Goal: Book appointment/travel/reservation

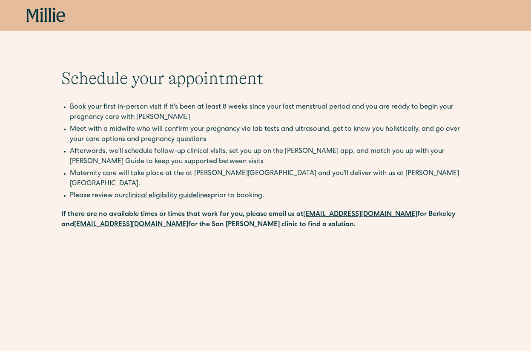
click at [46, 17] on icon at bounding box center [45, 15] width 3 height 14
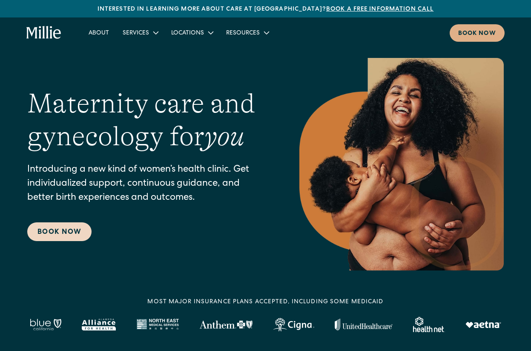
click at [52, 240] on link "Book Now" at bounding box center [59, 231] width 64 height 19
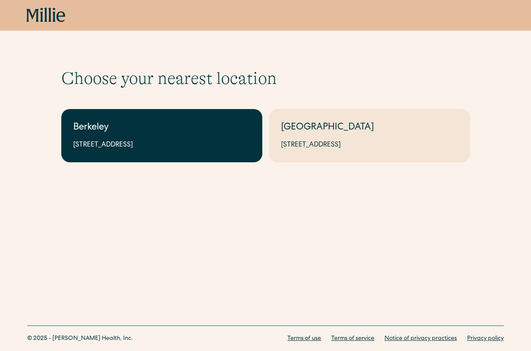
click at [188, 127] on div "Berkeley" at bounding box center [161, 128] width 177 height 14
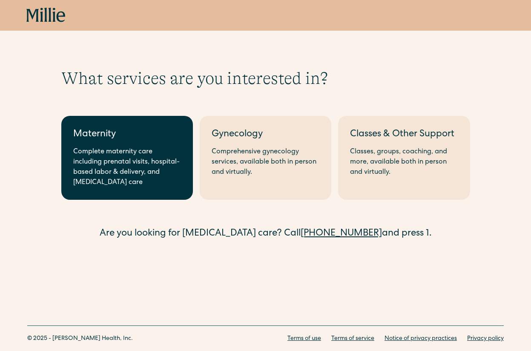
click at [110, 159] on div "Complete maternity care including prenatal visits, hospital-based labor & deliv…" at bounding box center [127, 167] width 108 height 41
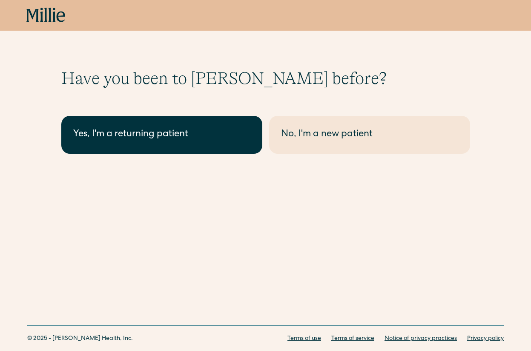
click at [161, 124] on link "Yes, I'm a returning patient" at bounding box center [161, 135] width 201 height 38
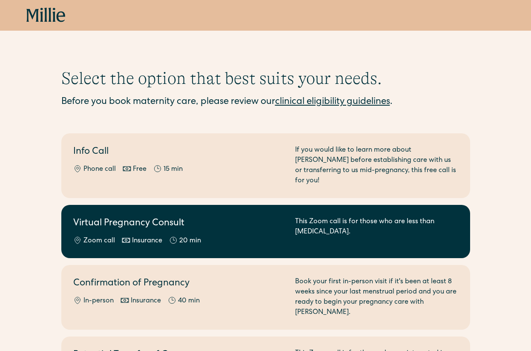
click at [216, 236] on div "Zoom call Insurance 20 min" at bounding box center [179, 241] width 212 height 10
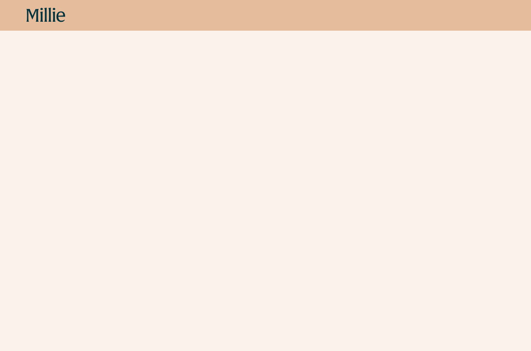
scroll to position [71, 0]
